Goal: Information Seeking & Learning: Learn about a topic

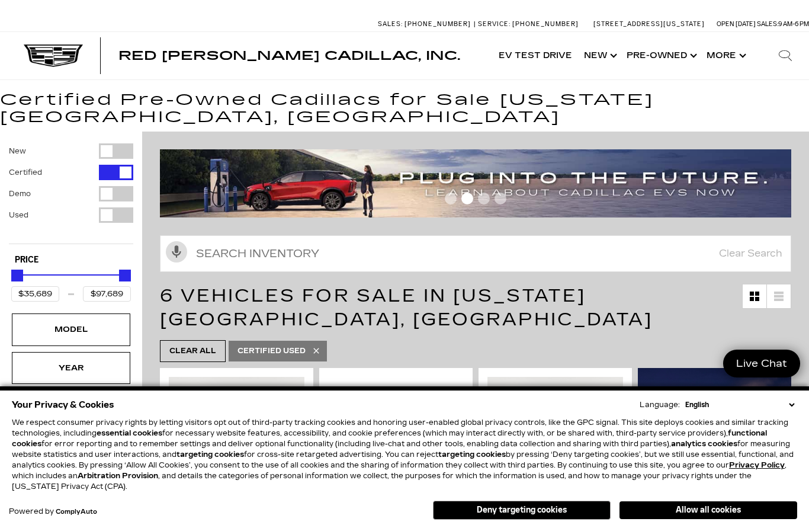
click at [561, 508] on button "Deny targeting cookies" at bounding box center [522, 510] width 178 height 19
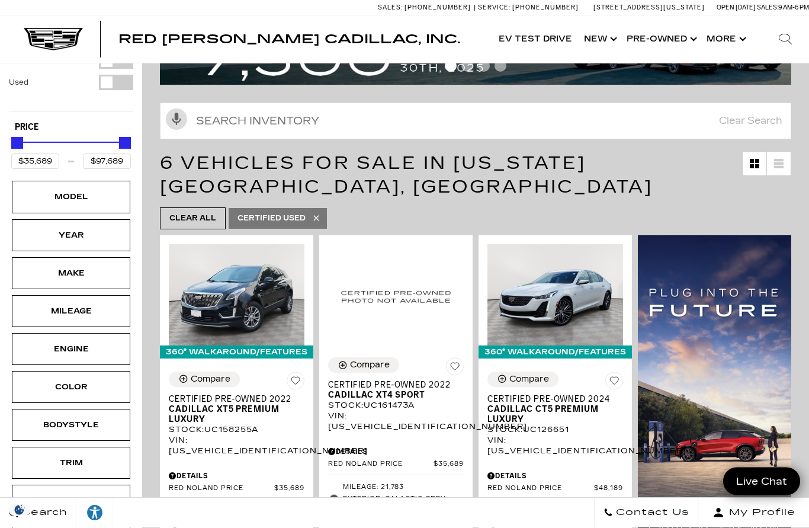
scroll to position [133, 0]
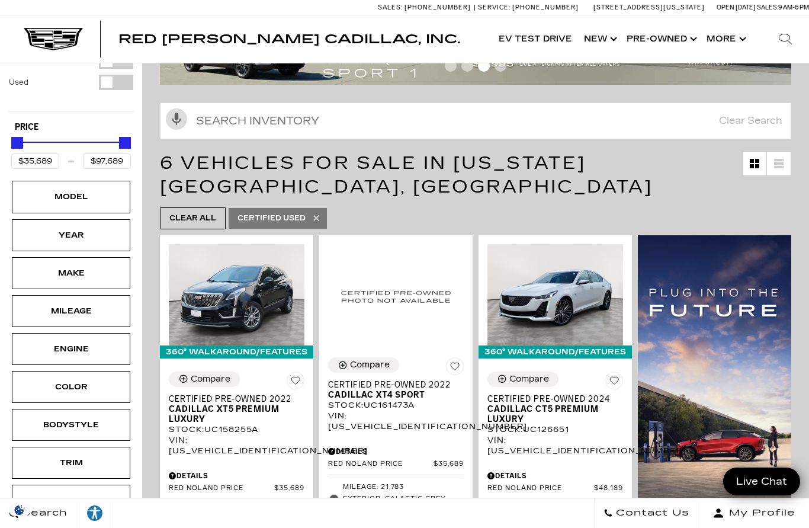
click at [677, 41] on link "Show Pre-Owned" at bounding box center [661, 38] width 80 height 47
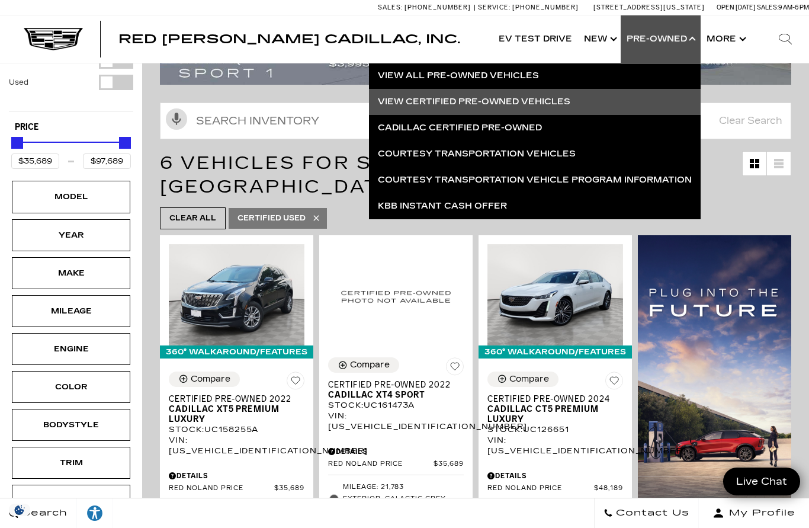
click at [652, 81] on link "View All Pre-Owned Vehicles" at bounding box center [535, 76] width 332 height 26
click at [533, 75] on link "View All Pre-Owned Vehicles" at bounding box center [535, 76] width 332 height 26
click at [521, 71] on link "View All Pre-Owned Vehicles" at bounding box center [535, 76] width 332 height 26
click at [511, 73] on link "View All Pre-Owned Vehicles" at bounding box center [535, 76] width 332 height 26
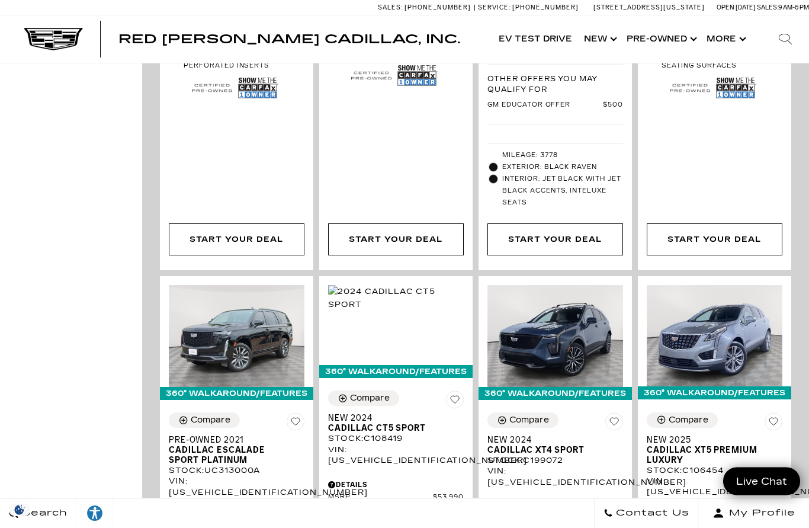
scroll to position [1067, 0]
click at [448, 423] on span "Cadillac CT5 Sport" at bounding box center [391, 428] width 127 height 10
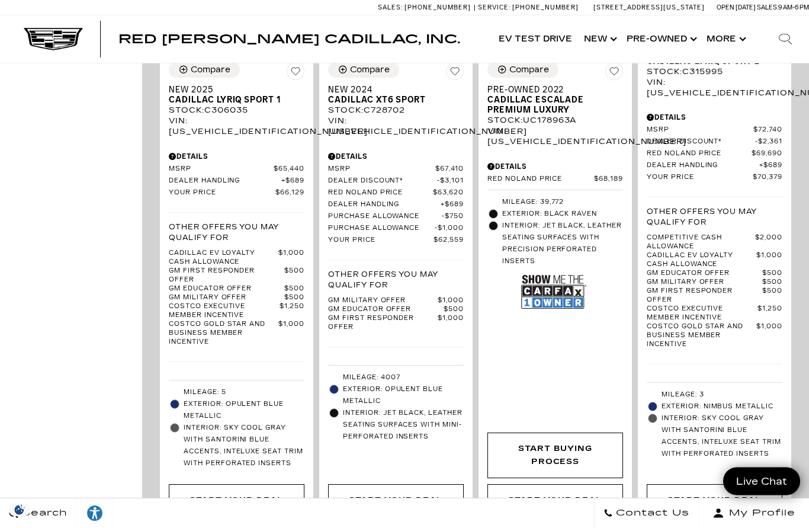
scroll to position [2596, 0]
